Goal: Information Seeking & Learning: Understand process/instructions

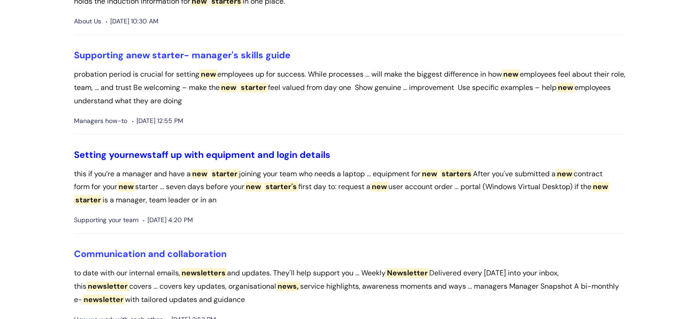
scroll to position [443, 0]
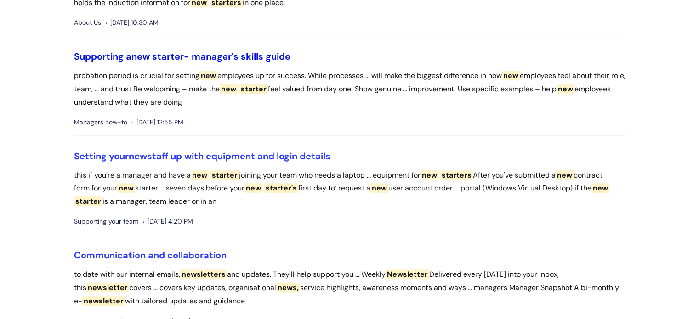
click at [191, 63] on link "Supporting a new starter - manager's skills guide" at bounding box center [182, 57] width 216 height 12
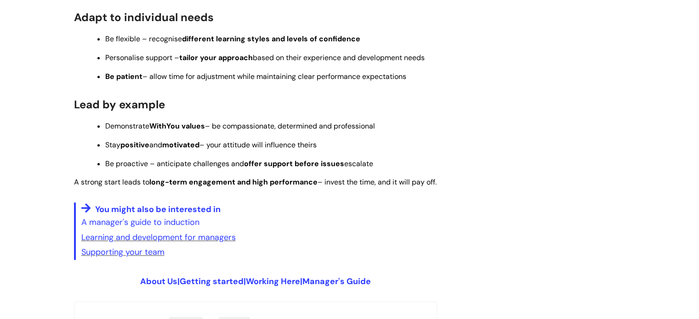
scroll to position [766, 0]
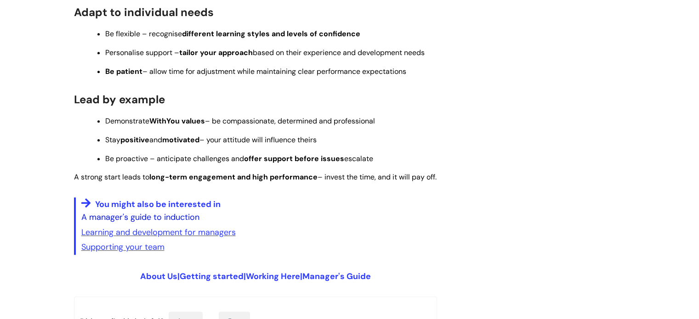
click at [170, 223] on link "A manager's guide to induction" at bounding box center [140, 217] width 118 height 11
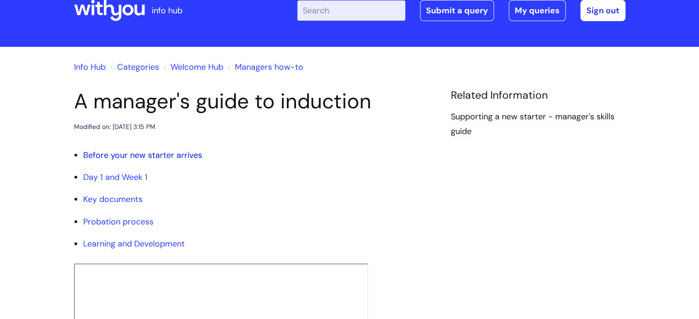
click at [183, 152] on link "Before your new starter arrives" at bounding box center [142, 155] width 119 height 11
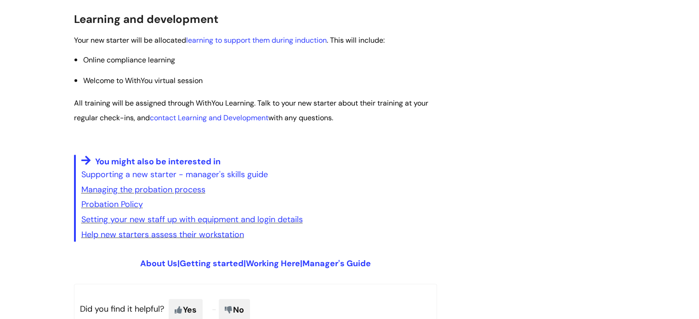
scroll to position [1513, 0]
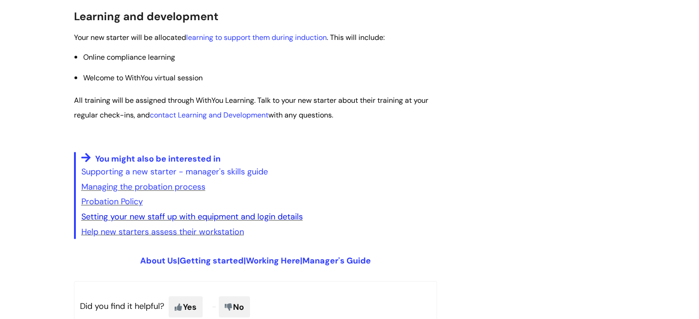
click at [179, 222] on link "Setting your new staff up with equipment and login details" at bounding box center [192, 216] width 222 height 11
